Goal: Navigation & Orientation: Understand site structure

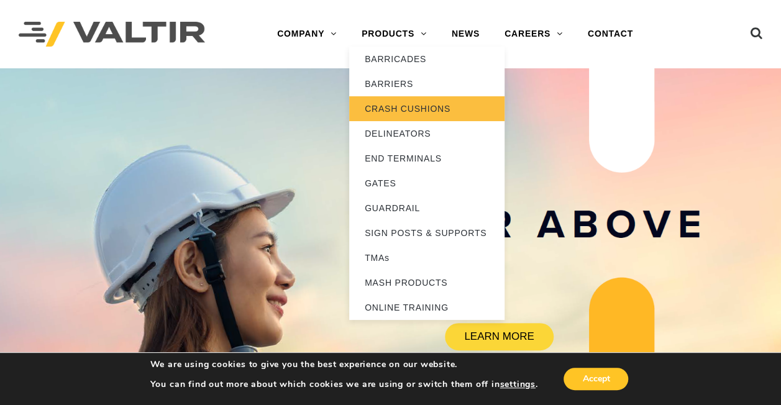
click at [402, 109] on link "CRASH CUSHIONS" at bounding box center [426, 108] width 155 height 25
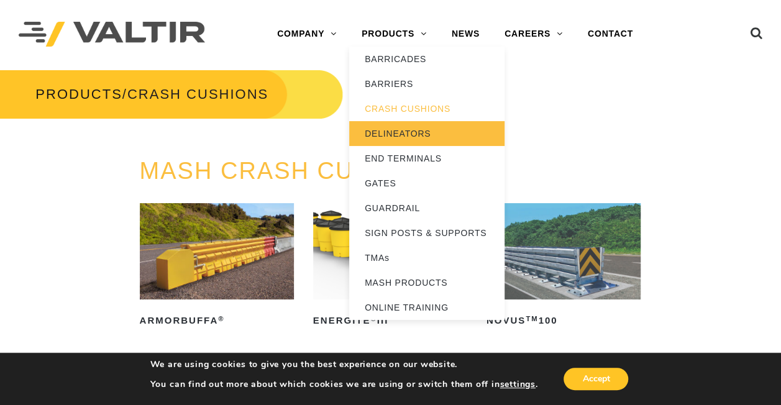
click at [408, 137] on link "DELINEATORS" at bounding box center [426, 133] width 155 height 25
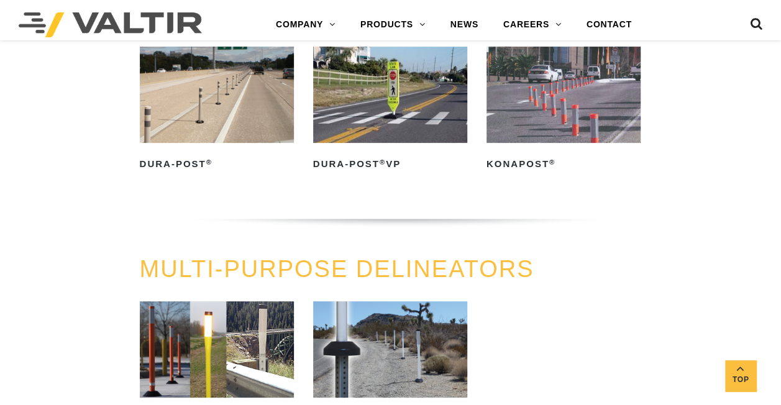
scroll to position [249, 0]
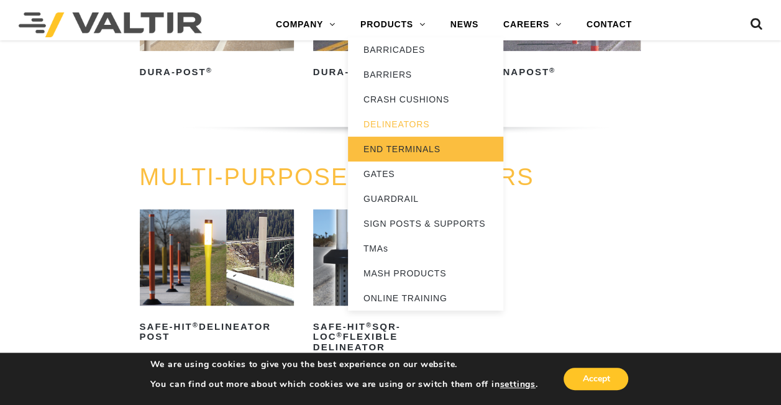
click at [401, 149] on link "END TERMINALS" at bounding box center [425, 149] width 155 height 25
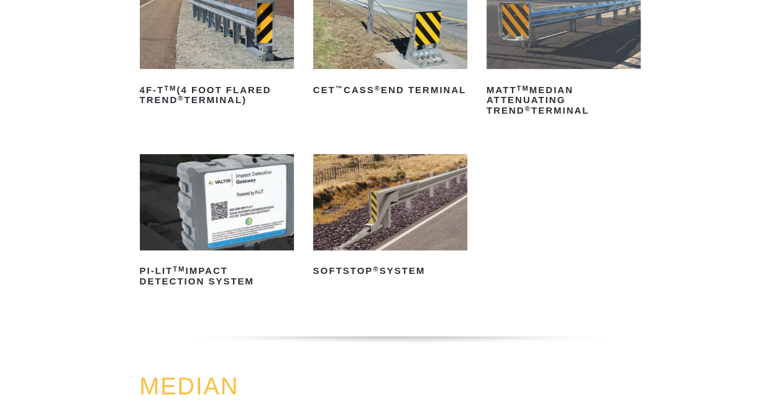
scroll to position [249, 0]
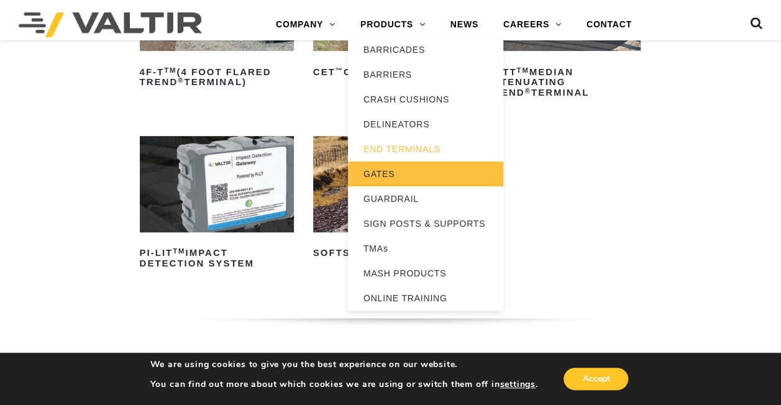
click at [413, 175] on link "GATES" at bounding box center [425, 174] width 155 height 25
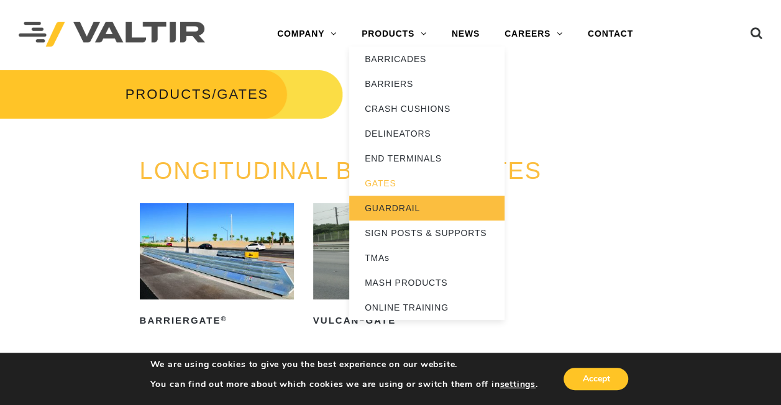
click at [388, 202] on link "GUARDRAIL" at bounding box center [426, 208] width 155 height 25
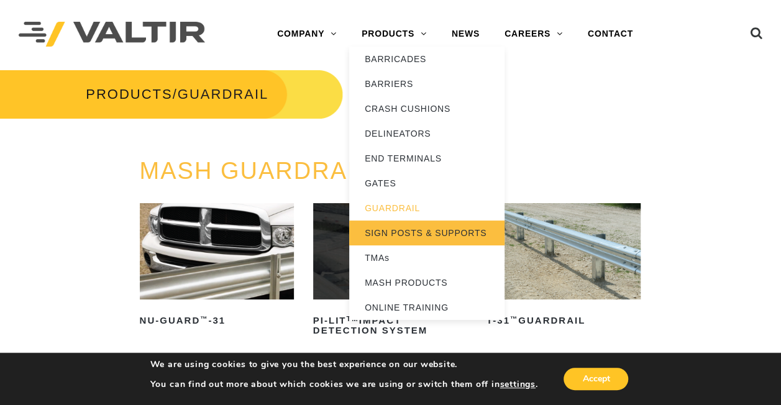
click at [385, 225] on link "SIGN POSTS & SUPPORTS" at bounding box center [426, 233] width 155 height 25
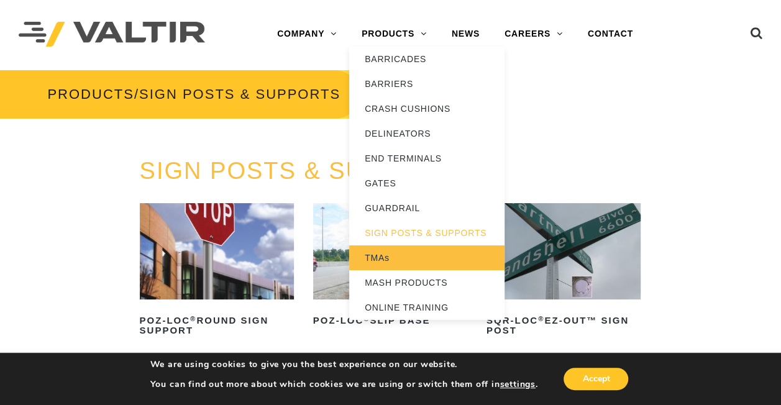
click at [393, 254] on link "TMAs" at bounding box center [426, 258] width 155 height 25
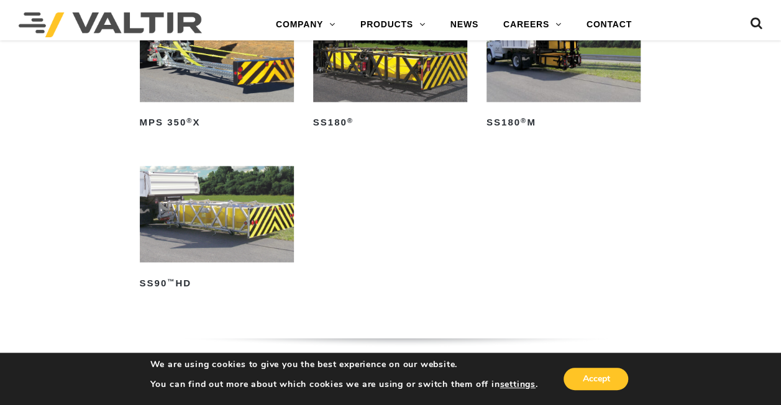
scroll to position [808, 0]
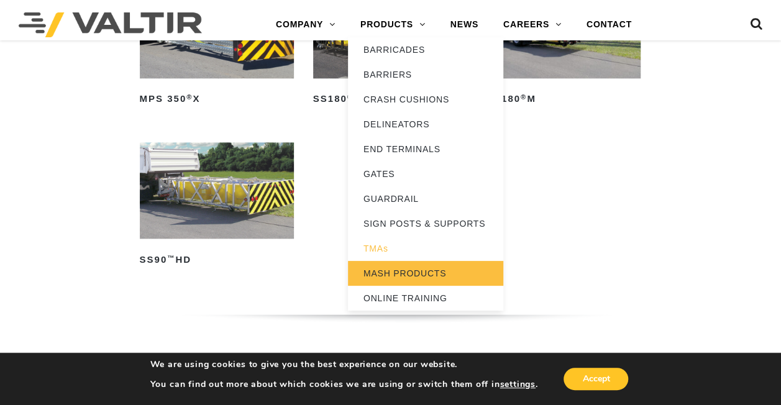
click at [380, 272] on link "MASH PRODUCTS" at bounding box center [425, 273] width 155 height 25
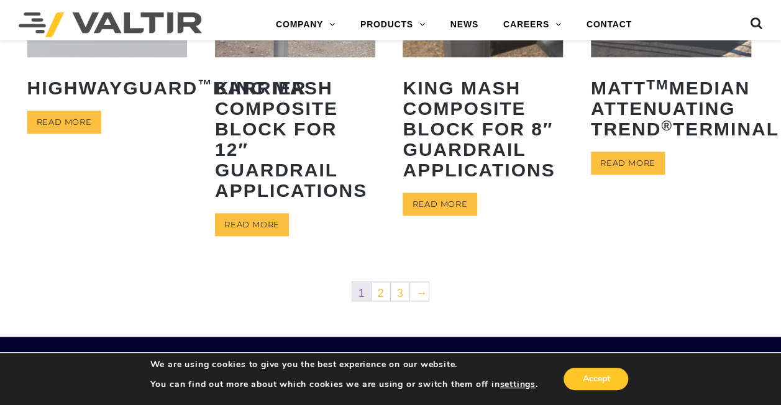
scroll to position [808, 0]
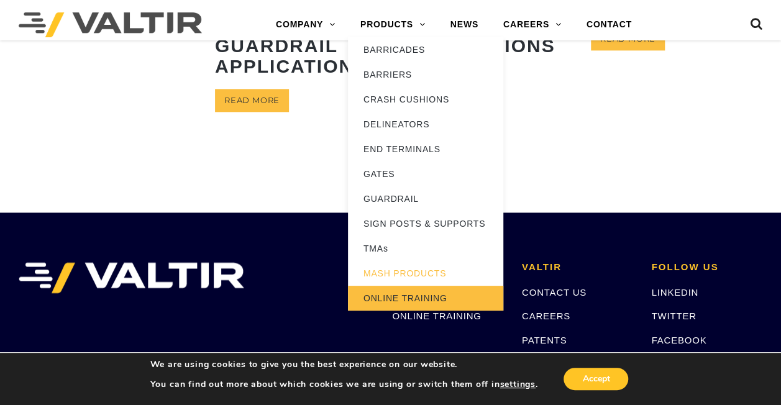
click at [382, 293] on link "ONLINE TRAINING" at bounding box center [425, 298] width 155 height 25
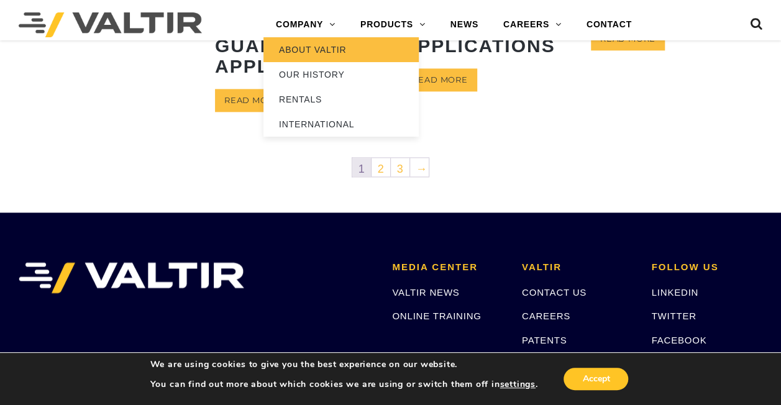
click at [331, 55] on link "ABOUT VALTIR" at bounding box center [341, 49] width 155 height 25
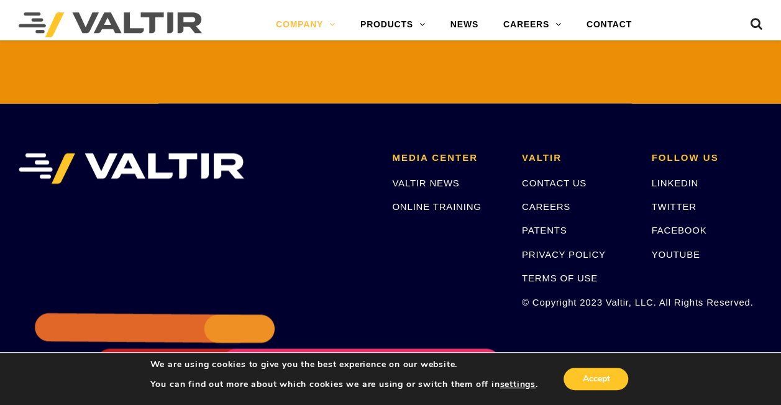
scroll to position [3040, 0]
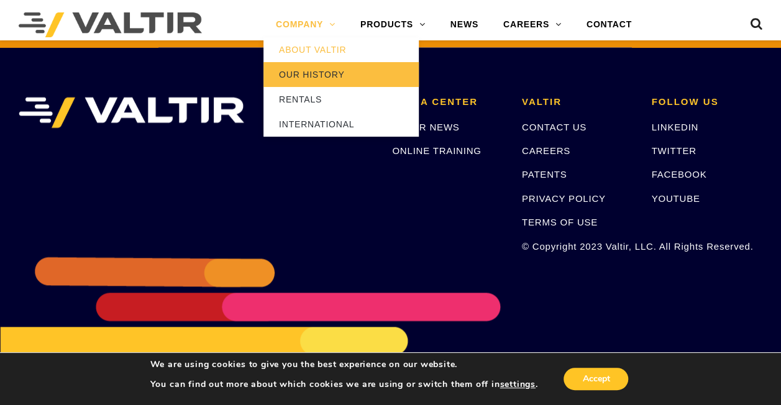
click at [300, 78] on link "OUR HISTORY" at bounding box center [341, 74] width 155 height 25
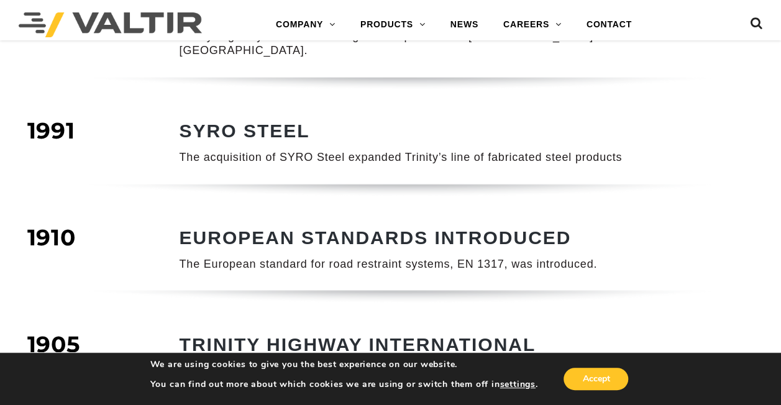
scroll to position [746, 0]
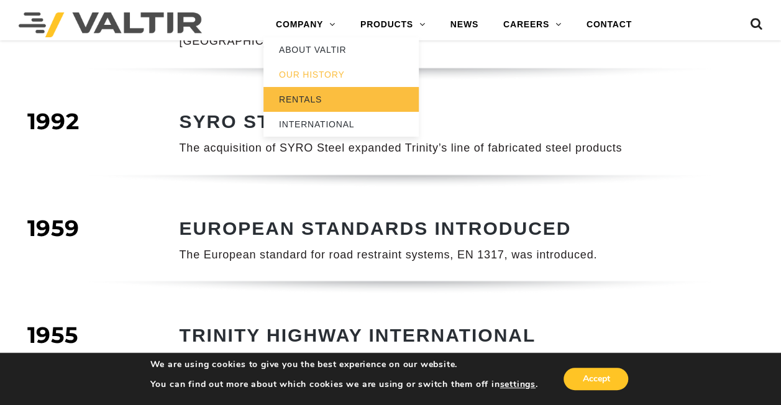
click at [320, 97] on link "RENTALS" at bounding box center [341, 99] width 155 height 25
